Goal: Transaction & Acquisition: Purchase product/service

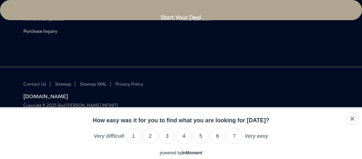
scroll to position [2664, 0]
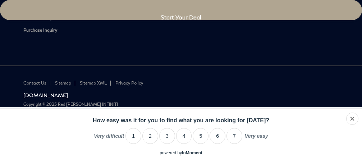
click at [111, 125] on p "How easy was it for you to find what you are looking for today?" at bounding box center [181, 120] width 362 height 9
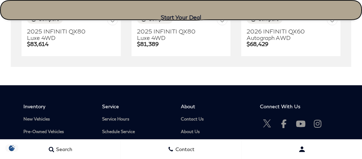
click at [168, 5] on link "Start Your Deal" at bounding box center [181, 10] width 362 height 20
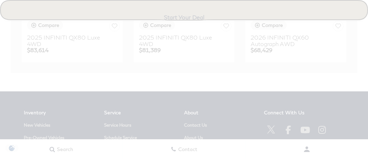
scroll to position [2704, 0]
